Goal: Information Seeking & Learning: Find specific fact

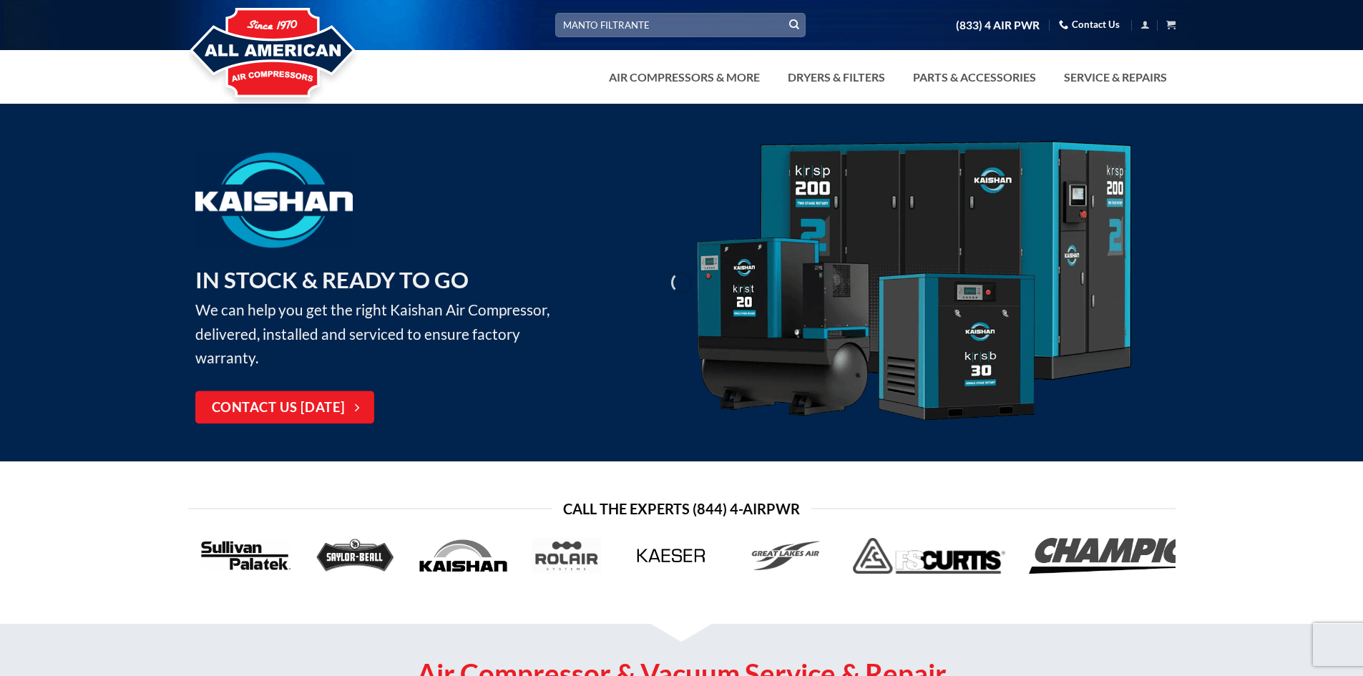
type input "MANTO FILTRANTE"
click at [783, 14] on button "Submit" at bounding box center [793, 24] width 21 height 21
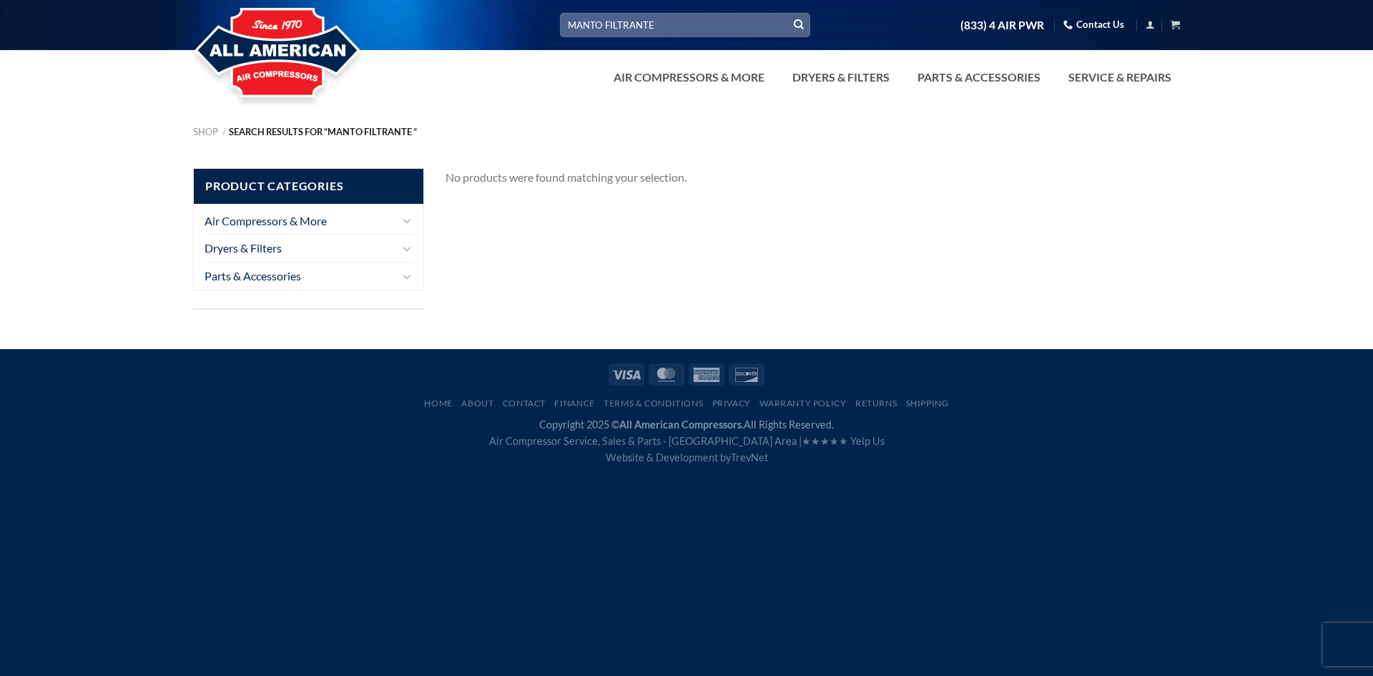
click at [668, 31] on input "MANTO FILTRANTE" at bounding box center [685, 25] width 250 height 24
drag, startPoint x: 668, startPoint y: 31, endPoint x: 609, endPoint y: 26, distance: 58.8
click at [609, 26] on input "MANTO FILTRANTE" at bounding box center [685, 25] width 250 height 24
click at [606, 26] on input "MANTO FILTRANTE" at bounding box center [685, 25] width 250 height 24
drag, startPoint x: 606, startPoint y: 26, endPoint x: 560, endPoint y: 26, distance: 45.8
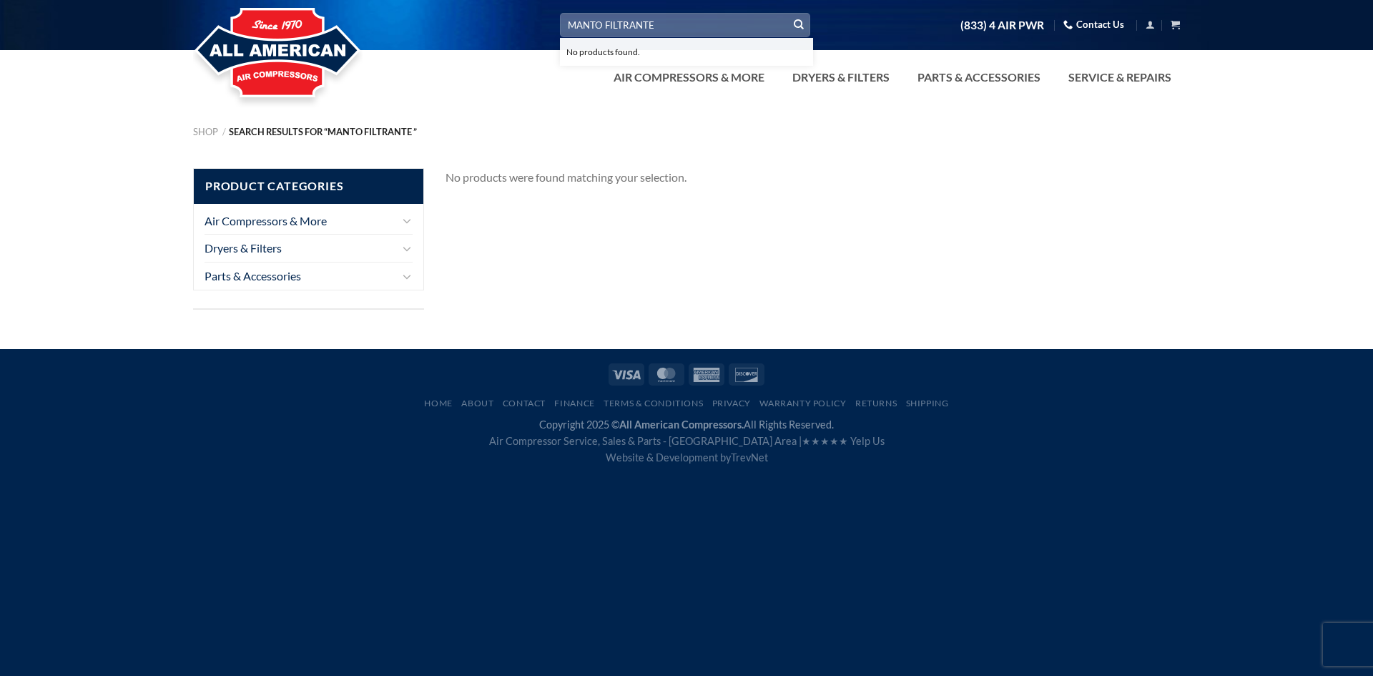
click at [560, 26] on input "MANTO FILTRANTE" at bounding box center [685, 25] width 250 height 24
type input "FILTRO"
click at [788, 14] on button "Submit" at bounding box center [798, 24] width 21 height 21
click at [602, 24] on input "FILTRO" at bounding box center [685, 25] width 250 height 24
drag, startPoint x: 631, startPoint y: 25, endPoint x: 548, endPoint y: 29, distance: 83.1
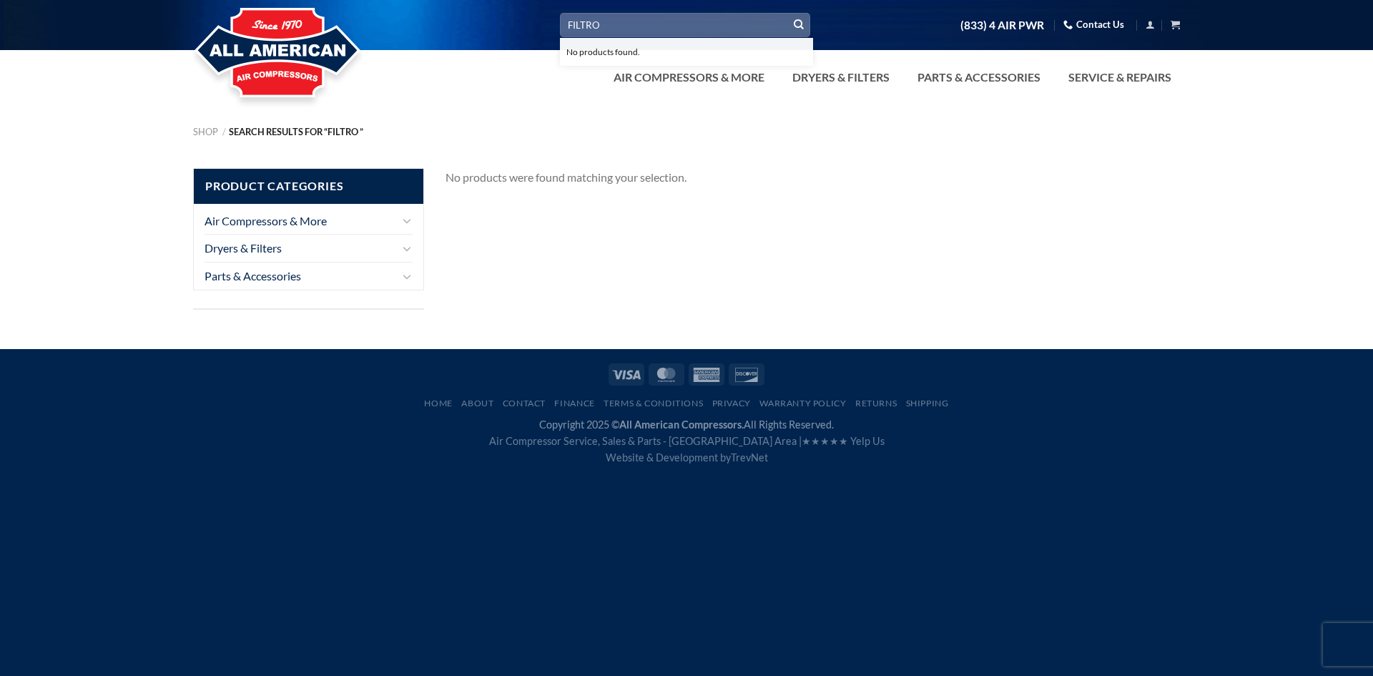
click at [548, 29] on div "Search for: FILTRO No products found. (833) 4 AIR PWR Contact Us Cart No produc…" at bounding box center [686, 25] width 1009 height 25
type input "BOGE"
click at [788, 14] on button "Submit" at bounding box center [798, 24] width 21 height 21
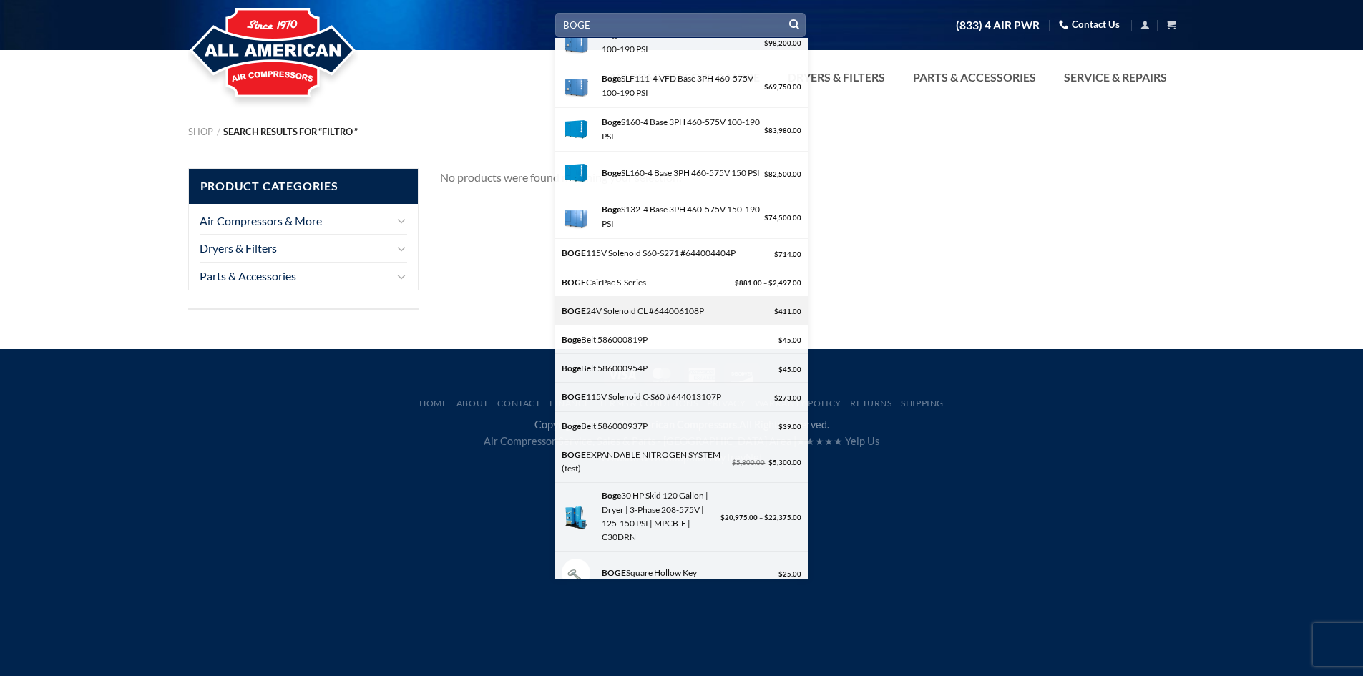
scroll to position [358, 0]
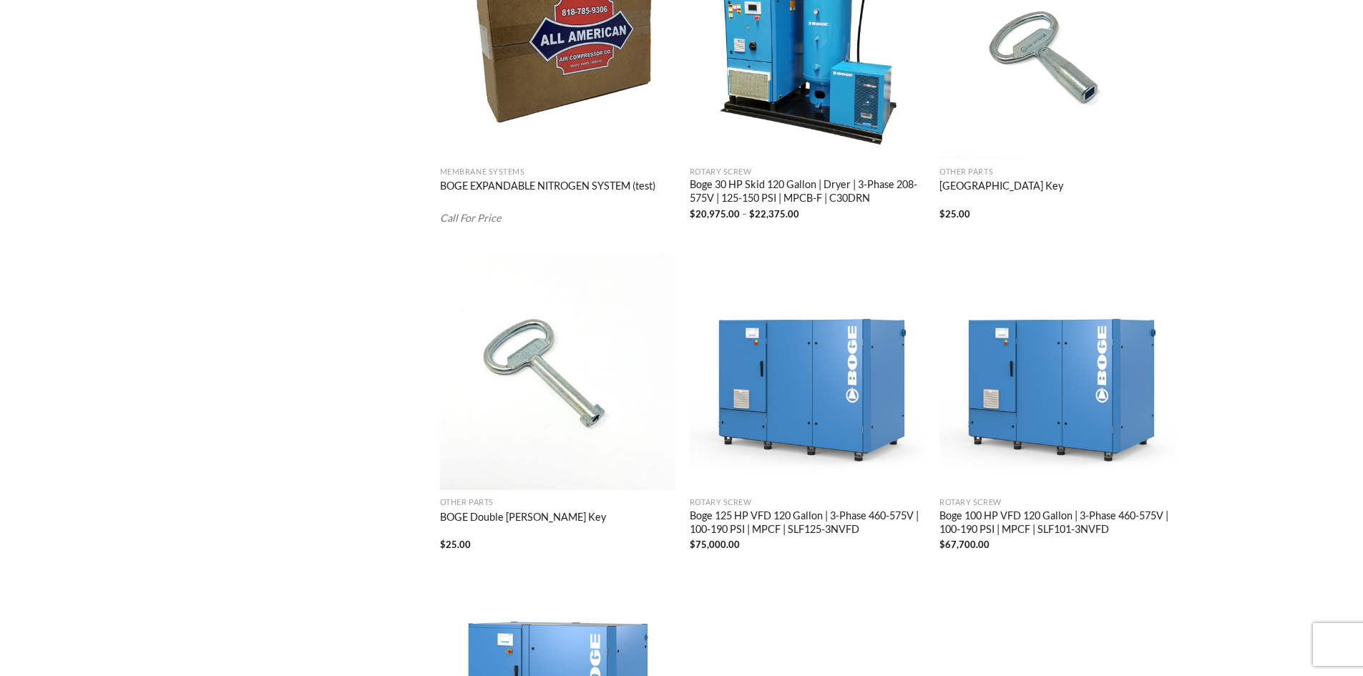
scroll to position [2557, 0]
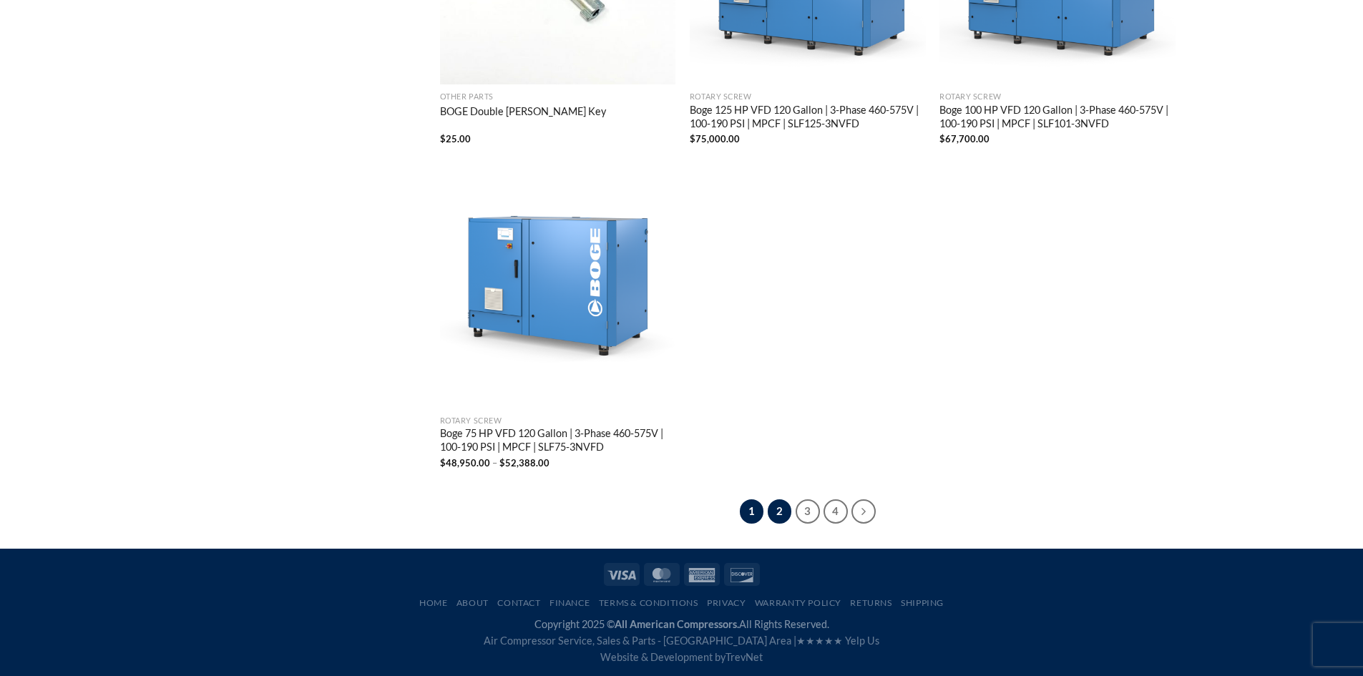
click at [783, 516] on link "2" at bounding box center [780, 511] width 24 height 24
